Goal: Information Seeking & Learning: Learn about a topic

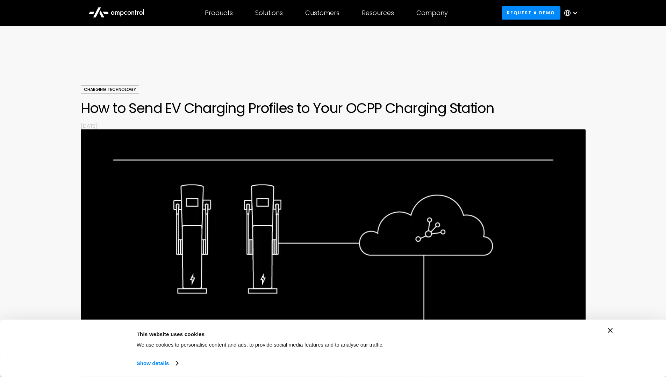
click at [610, 330] on icon "Close banner" at bounding box center [610, 330] width 5 height 5
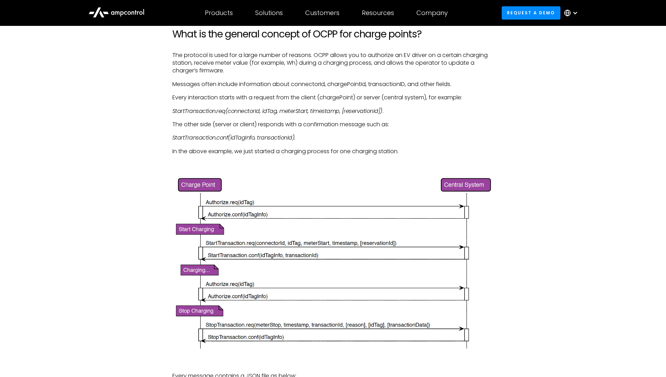
scroll to position [699, 0]
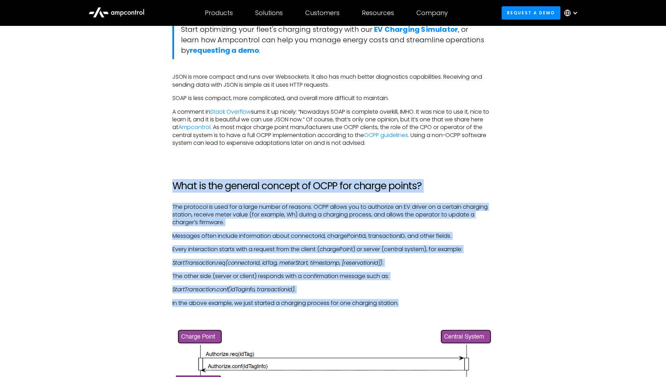
drag, startPoint x: 173, startPoint y: 186, endPoint x: 400, endPoint y: 302, distance: 254.4
click at [411, 301] on p "In the above example, we just started a charging process for one charging stati…" at bounding box center [332, 303] width 321 height 8
drag, startPoint x: 382, startPoint y: 297, endPoint x: 169, endPoint y: 184, distance: 240.9
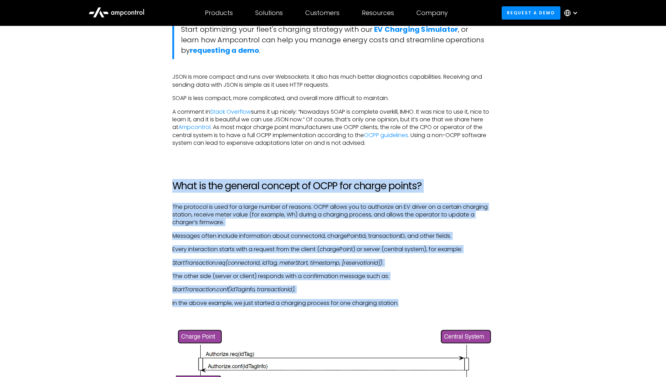
copy div "What is the general concept of OCPP for charge points? The protocol is used for…"
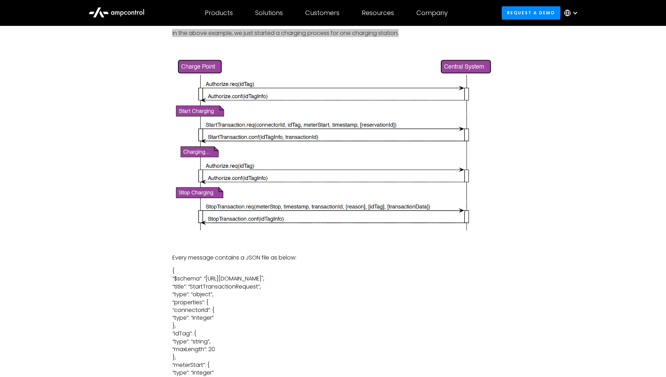
scroll to position [943, 0]
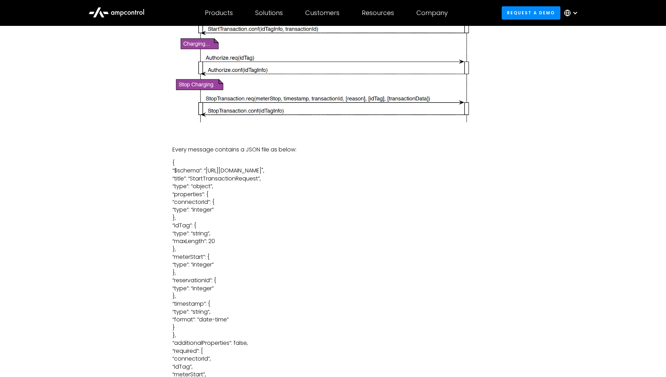
scroll to position [908, 0]
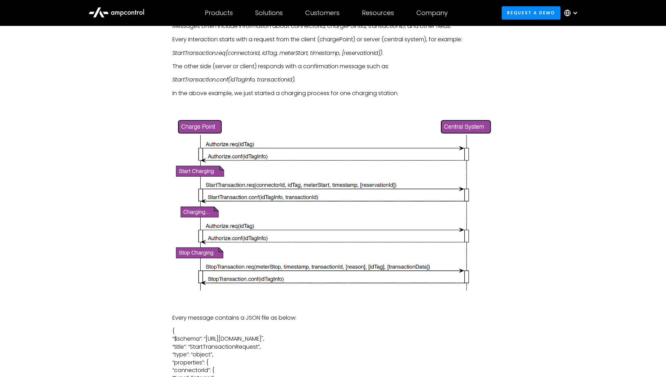
click at [261, 194] on img at bounding box center [332, 205] width 321 height 177
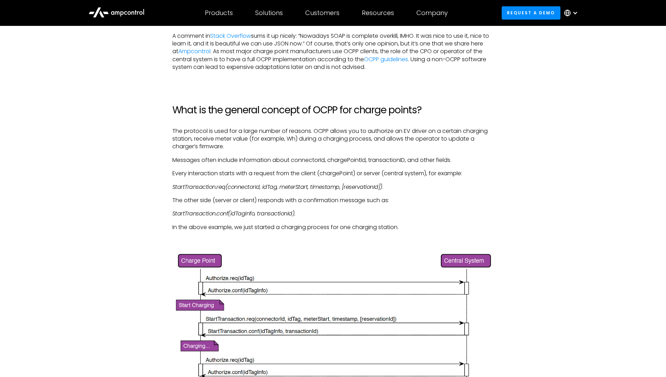
scroll to position [769, 0]
